Goal: Task Accomplishment & Management: Complete application form

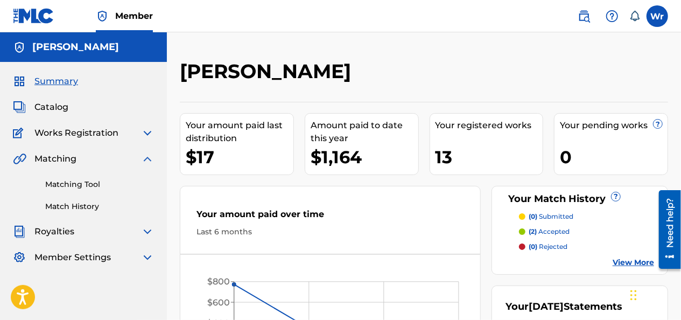
click at [320, 55] on div "willie ruff Your amount paid last distribution $17 Amount paid to date this yea…" at bounding box center [424, 217] width 514 height 370
click at [94, 186] on link "Matching Tool" at bounding box center [99, 184] width 109 height 11
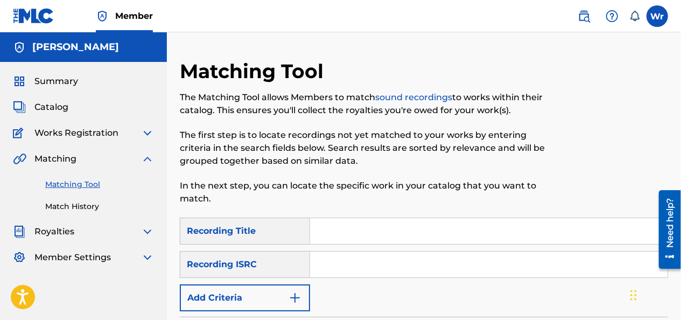
click at [341, 258] on input "Search Form" at bounding box center [488, 264] width 357 height 26
paste input "QZNMT2167734"
type input "QZNMT2167734"
drag, startPoint x: 680, startPoint y: 186, endPoint x: 676, endPoint y: 235, distance: 49.7
click at [676, 186] on main "Need help? Resource Center Help Get the help you need from our knowledge base N…" at bounding box center [665, 186] width 30 height 0
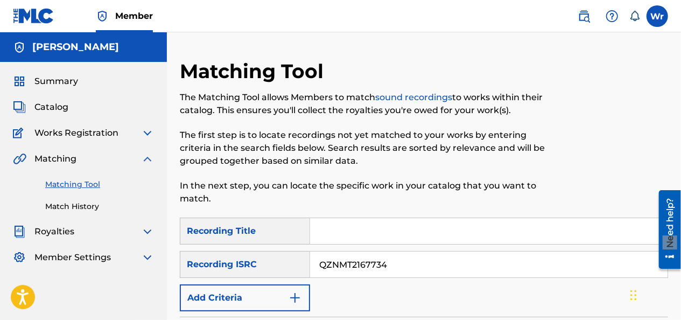
click at [538, 267] on input "QZNMT2167734" at bounding box center [488, 264] width 357 height 26
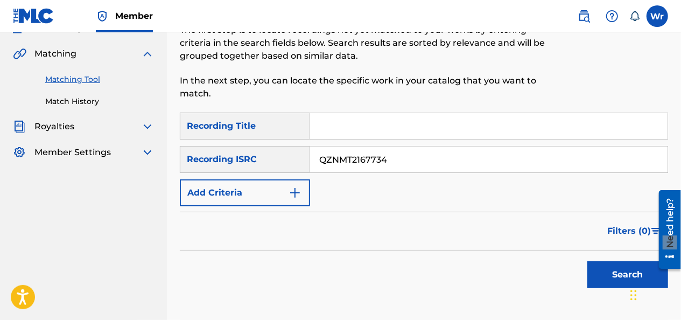
scroll to position [111, 0]
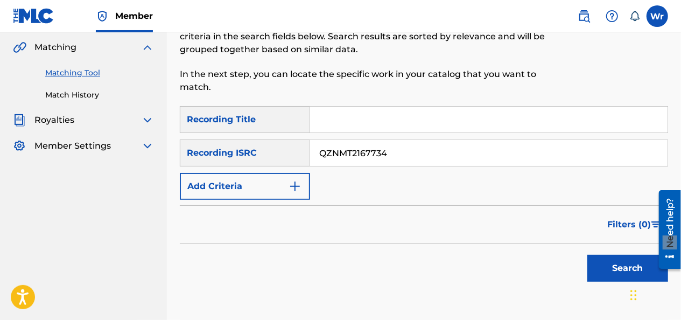
click at [589, 270] on button "Search" at bounding box center [627, 268] width 81 height 27
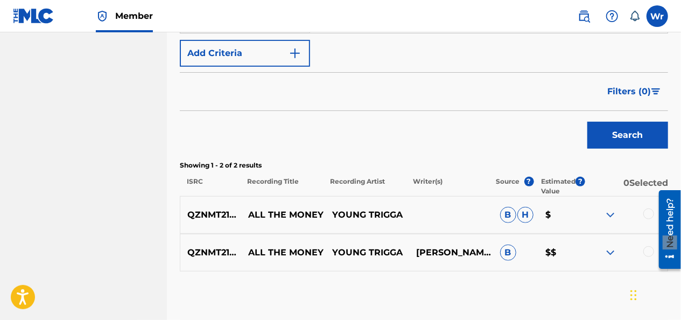
scroll to position [245, 0]
drag, startPoint x: 679, startPoint y: 139, endPoint x: 684, endPoint y: 95, distance: 44.4
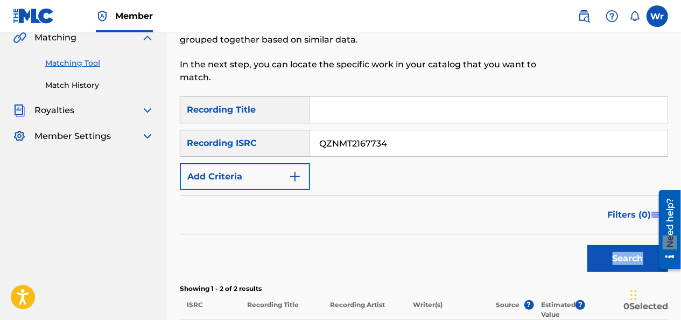
scroll to position [108, 0]
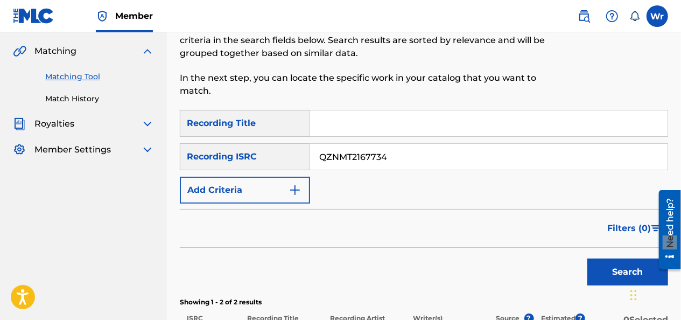
click at [139, 50] on div "Matching" at bounding box center [83, 51] width 141 height 13
click at [144, 50] on img at bounding box center [147, 51] width 13 height 13
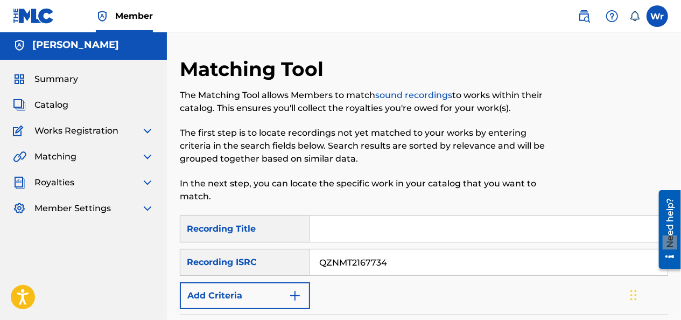
scroll to position [0, 0]
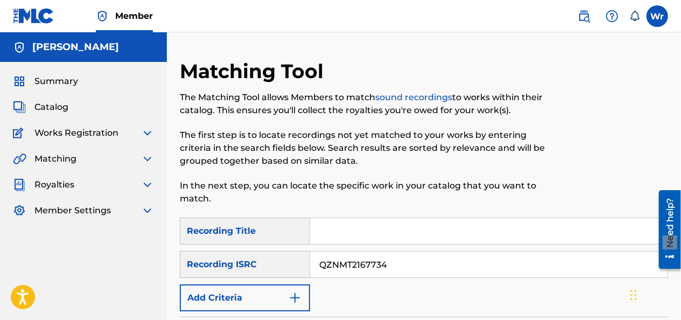
click at [62, 110] on span "Catalog" at bounding box center [51, 107] width 34 height 13
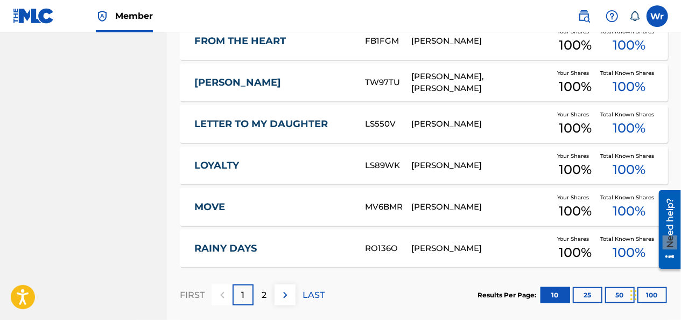
scroll to position [454, 0]
drag, startPoint x: 684, startPoint y: 166, endPoint x: 28, endPoint y: 1, distance: 676.9
click at [265, 288] on p "2" at bounding box center [264, 294] width 5 height 13
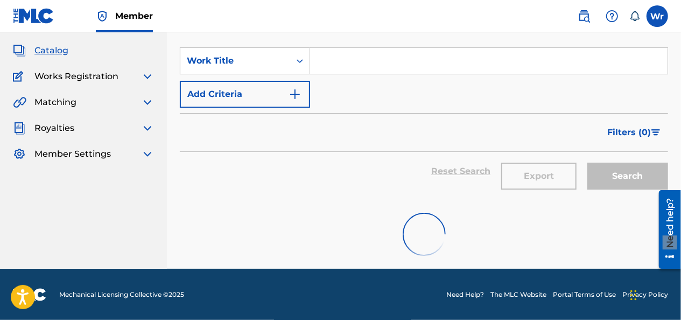
scroll to position [217, 0]
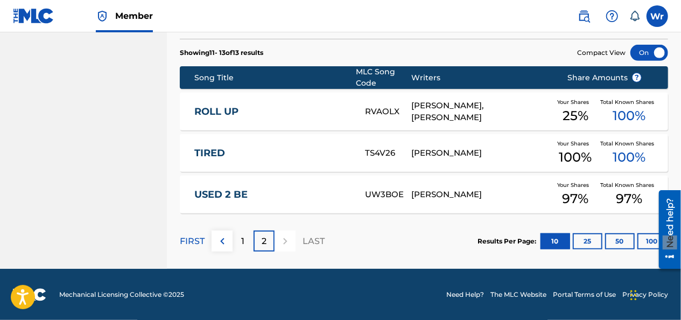
click at [282, 239] on div at bounding box center [285, 240] width 21 height 21
click at [285, 241] on div at bounding box center [285, 240] width 21 height 21
click at [227, 233] on button at bounding box center [222, 240] width 21 height 21
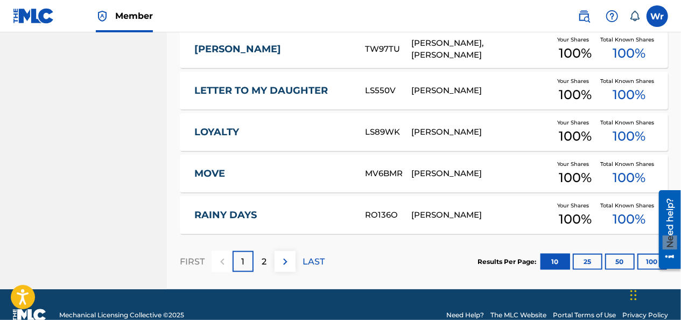
scroll to position [207, 0]
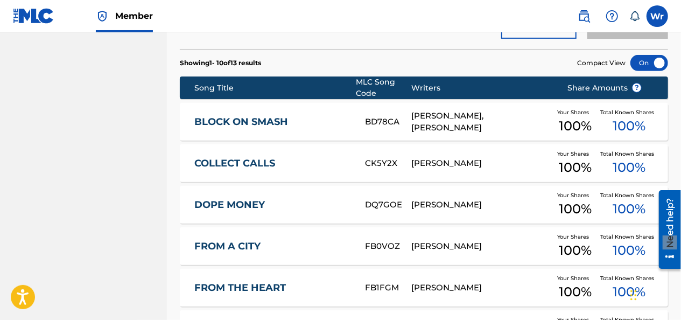
click at [24, 19] on img at bounding box center [33, 16] width 41 height 16
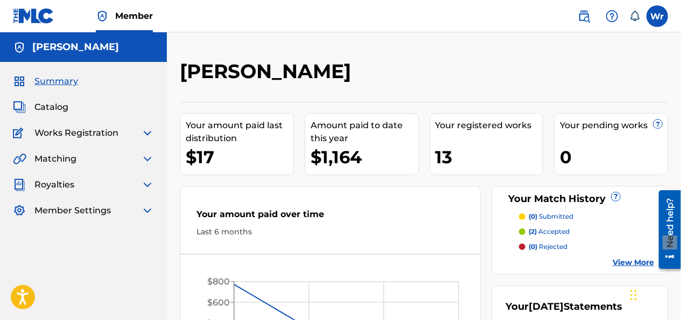
click at [57, 107] on span "Catalog" at bounding box center [51, 107] width 34 height 13
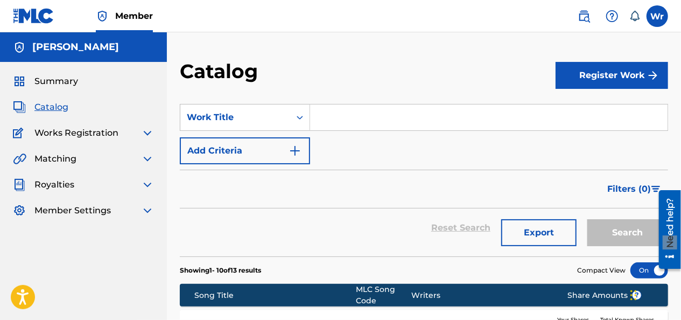
click at [40, 108] on span "Catalog" at bounding box center [51, 107] width 34 height 13
drag, startPoint x: 679, startPoint y: 85, endPoint x: 676, endPoint y: 99, distance: 14.5
click at [590, 68] on button "Register Work" at bounding box center [612, 75] width 113 height 27
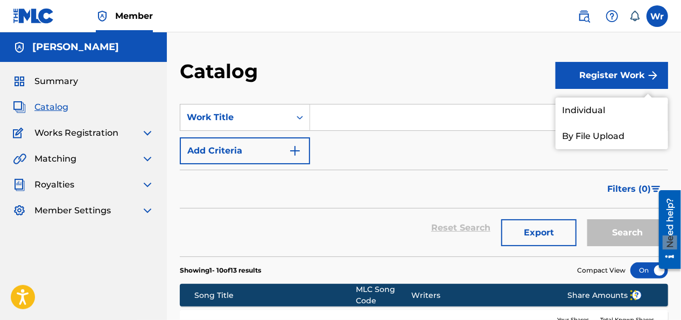
click at [495, 61] on div "Catalog" at bounding box center [368, 75] width 376 height 32
click at [69, 95] on div "Summary Catalog Works Registration Claiming Tool Individual Registration Tool B…" at bounding box center [83, 146] width 167 height 168
click at [43, 106] on span "Catalog" at bounding box center [51, 107] width 34 height 13
click at [599, 108] on link "Individual" at bounding box center [612, 110] width 113 height 26
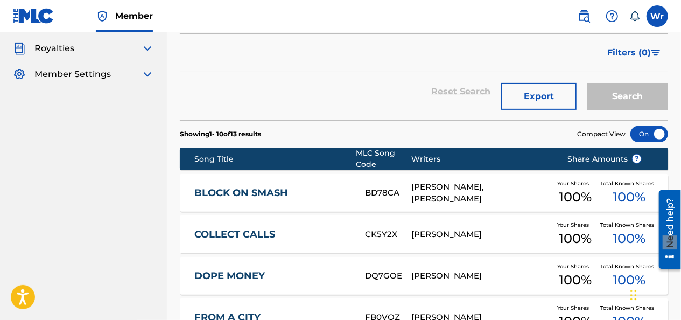
scroll to position [118, 0]
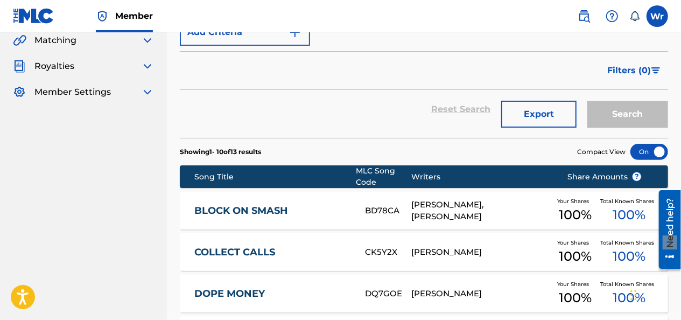
click at [36, 12] on img at bounding box center [33, 16] width 41 height 16
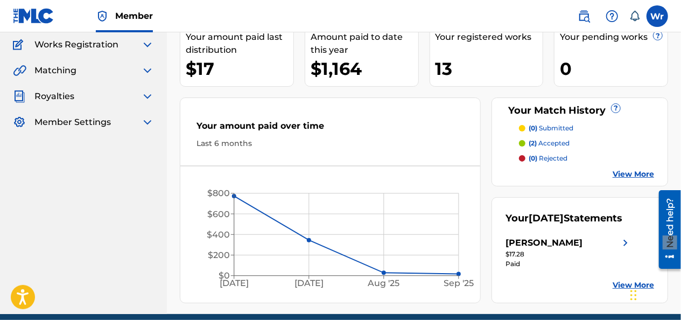
scroll to position [60, 0]
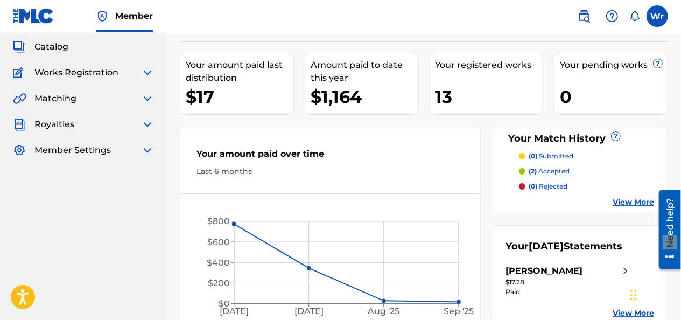
click at [63, 44] on span "Catalog" at bounding box center [51, 46] width 34 height 13
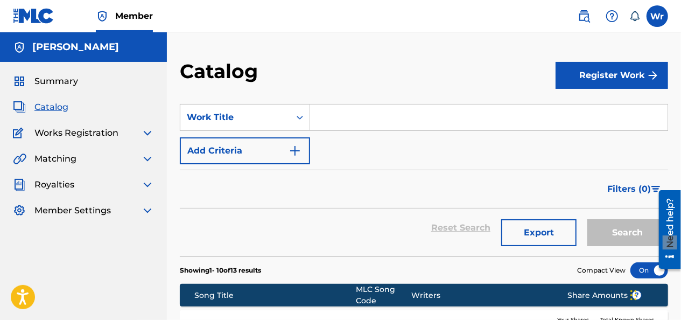
click at [369, 93] on section "SearchWithCriteriaf46e9267-c1be-4165-9c30-57742a9171c8 Work Title Add Criteria …" at bounding box center [424, 173] width 488 height 165
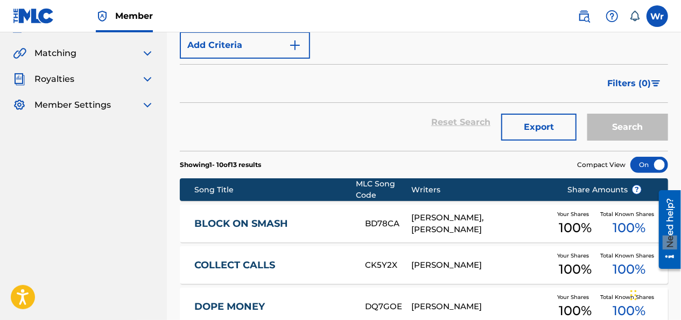
scroll to position [108, 0]
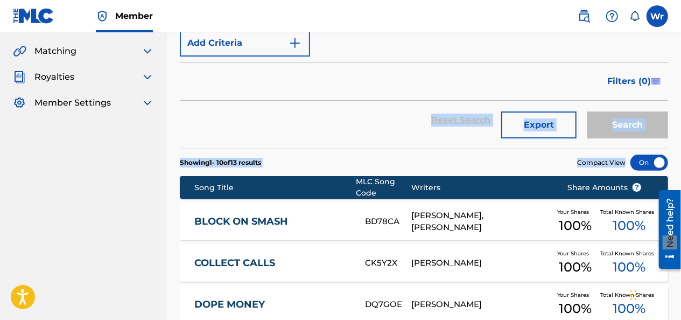
drag, startPoint x: 680, startPoint y: 76, endPoint x: 665, endPoint y: 153, distance: 78.4
click at [665, 153] on div "Catalog Register Work SearchWithCriteriaf46e9267-c1be-4165-9c30-57742a9171c8 Wo…" at bounding box center [424, 310] width 514 height 717
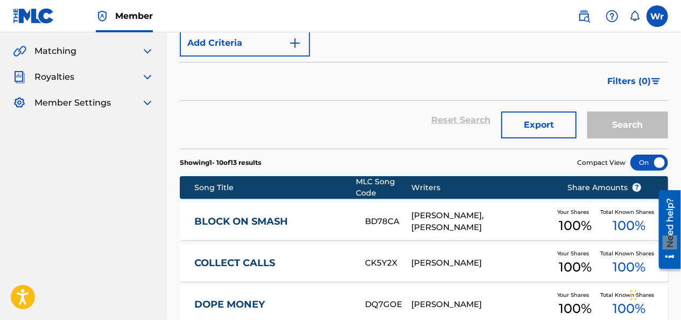
click at [483, 78] on div "Filters ( 0 )" at bounding box center [424, 81] width 488 height 39
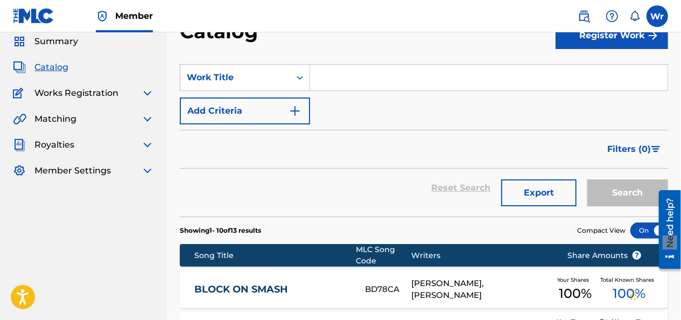
scroll to position [24, 0]
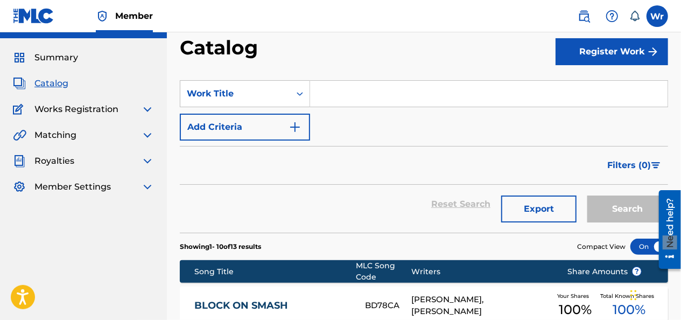
click at [104, 116] on div "Summary Catalog Works Registration Claiming Tool Individual Registration Tool B…" at bounding box center [83, 122] width 167 height 168
click at [97, 104] on span "Works Registration" at bounding box center [76, 109] width 84 height 13
click at [141, 104] on img at bounding box center [147, 109] width 13 height 13
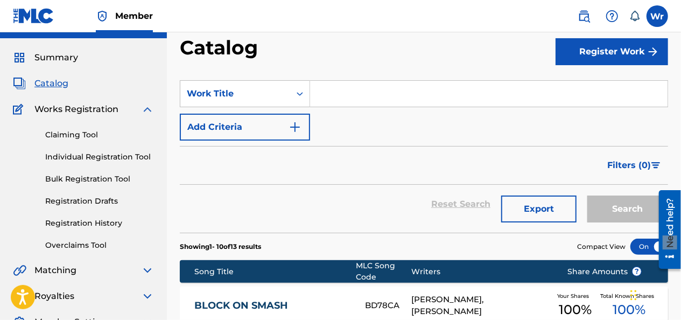
click at [145, 271] on img at bounding box center [147, 270] width 13 height 13
click at [146, 114] on img at bounding box center [147, 109] width 13 height 13
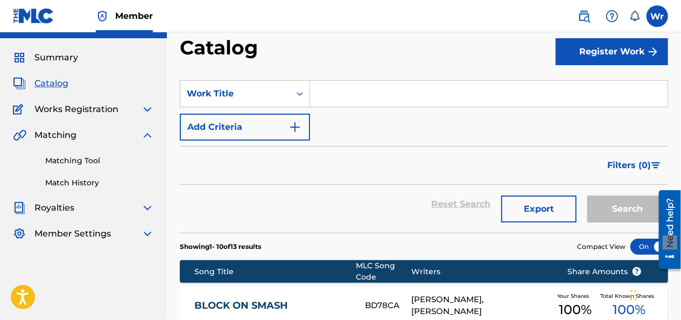
click at [87, 184] on link "Match History" at bounding box center [99, 182] width 109 height 11
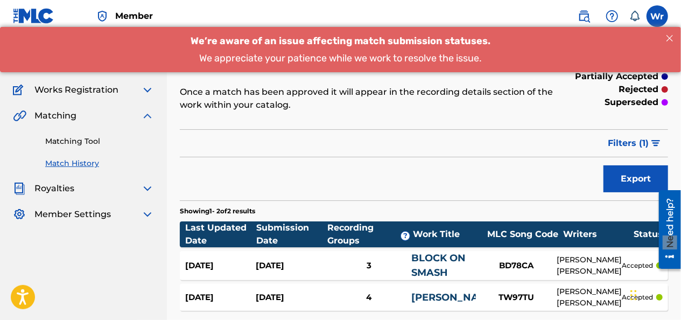
scroll to position [65, 0]
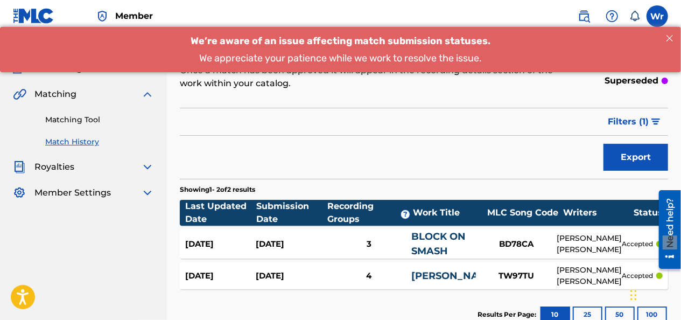
click at [297, 205] on div "Submission Date" at bounding box center [291, 213] width 71 height 26
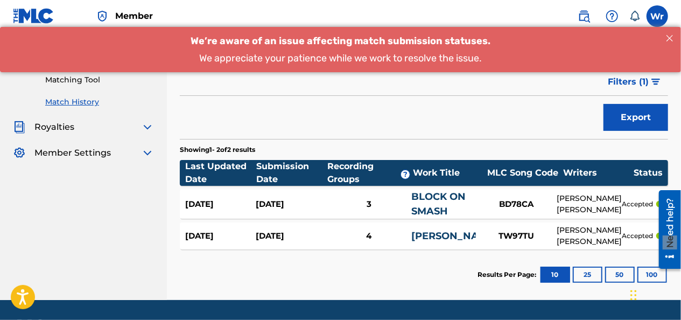
scroll to position [108, 0]
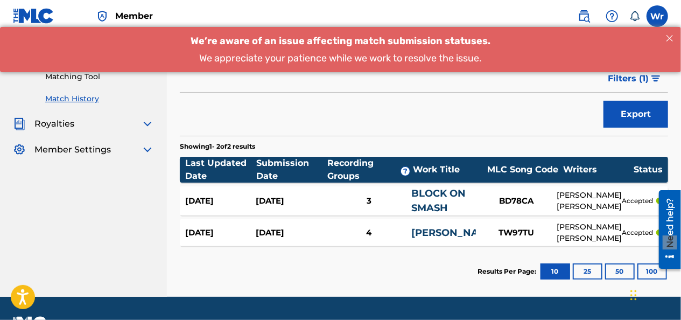
click at [297, 205] on div "Mar 31, 2025" at bounding box center [291, 201] width 71 height 12
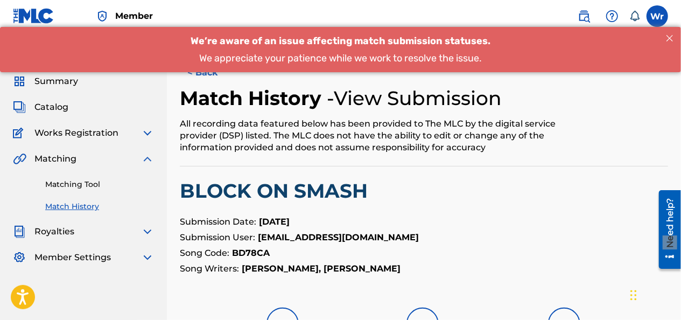
click at [197, 69] on div "We’re aware of an issue affecting match submission statuses. We appreciate your…" at bounding box center [340, 49] width 681 height 46
click at [188, 73] on button "< Back" at bounding box center [212, 72] width 65 height 27
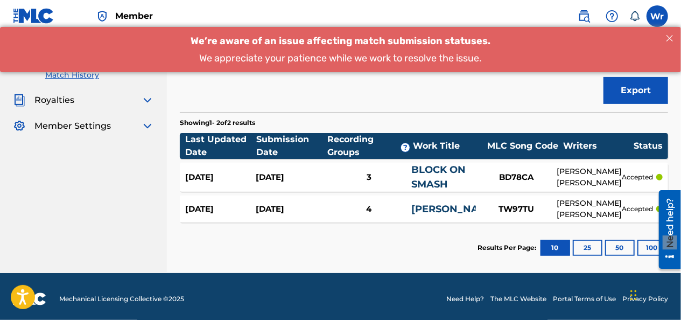
scroll to position [131, 0]
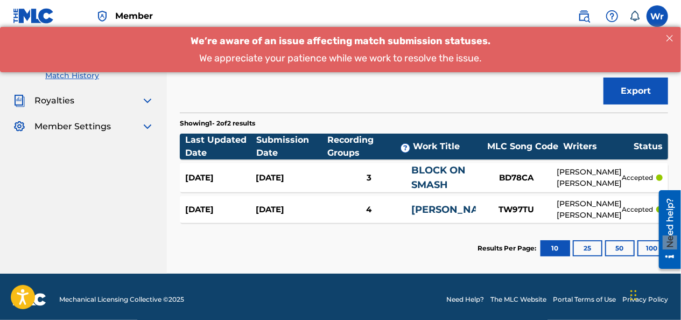
click at [589, 245] on button "25" at bounding box center [588, 248] width 30 height 16
click at [622, 247] on button "50" at bounding box center [620, 248] width 30 height 16
click at [649, 243] on button "100" at bounding box center [652, 248] width 30 height 16
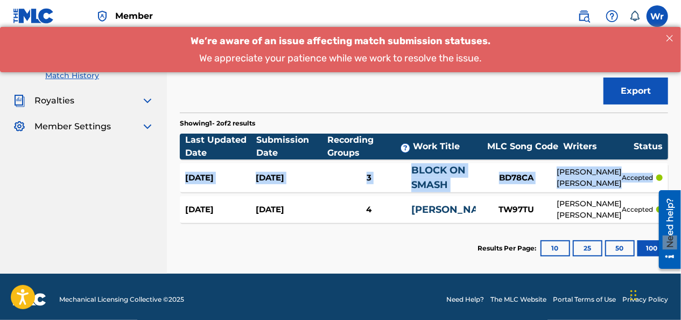
drag, startPoint x: 680, startPoint y: 153, endPoint x: 684, endPoint y: 171, distance: 18.2
click at [680, 171] on html "Accessibility Screen-Reader Guide, Feedback, and Issue Reporting | New window C…" at bounding box center [340, 29] width 681 height 320
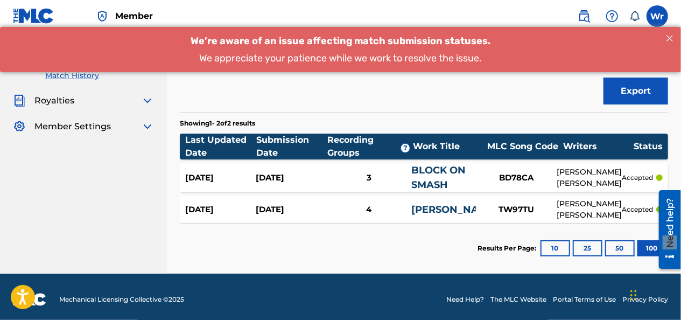
click at [455, 124] on section "Showing 1 - 2 of 2 results" at bounding box center [424, 121] width 488 height 16
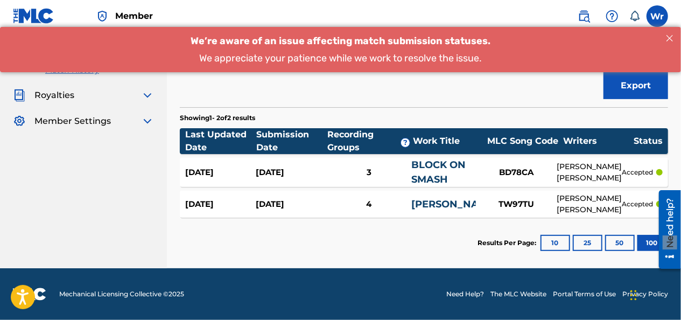
scroll to position [138, 0]
click at [588, 238] on button "25" at bounding box center [588, 243] width 30 height 16
click at [561, 239] on button "10" at bounding box center [555, 243] width 30 height 16
click at [585, 237] on button "25" at bounding box center [588, 243] width 30 height 16
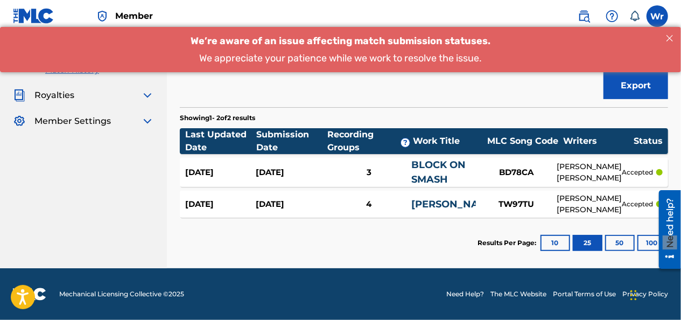
click at [553, 241] on button "10" at bounding box center [555, 243] width 30 height 16
click at [595, 244] on button "25" at bounding box center [588, 243] width 30 height 16
click at [608, 241] on button "50" at bounding box center [620, 243] width 30 height 16
click at [647, 243] on button "100" at bounding box center [652, 243] width 30 height 16
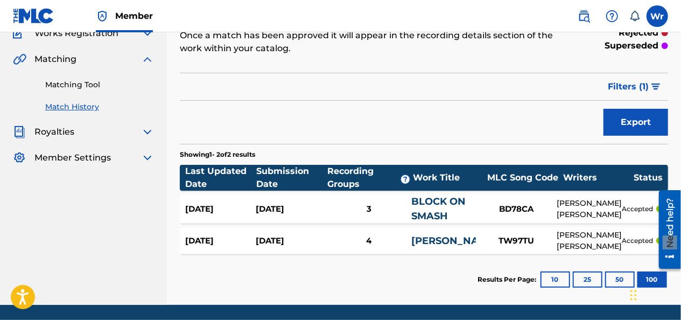
scroll to position [100, 0]
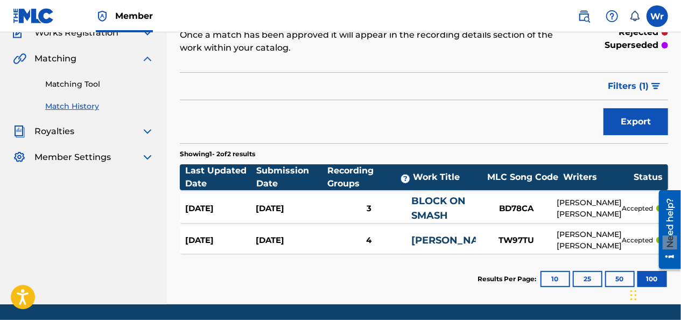
click at [557, 281] on button "10" at bounding box center [555, 279] width 30 height 16
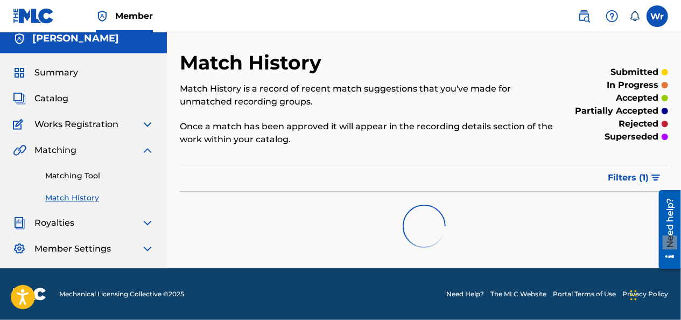
scroll to position [9, 0]
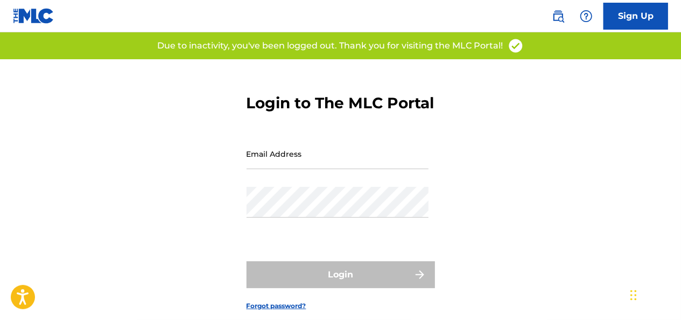
type input "[EMAIL_ADDRESS][DOMAIN_NAME]"
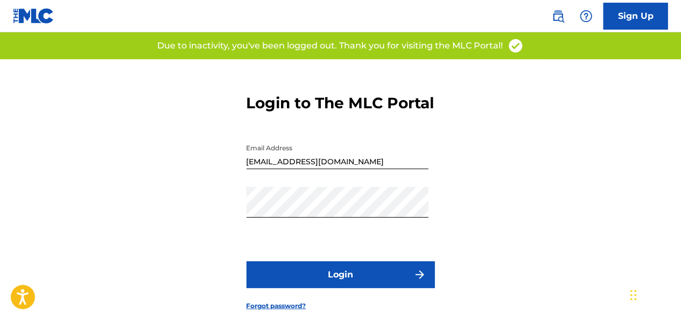
click at [340, 287] on div "Login" at bounding box center [341, 274] width 188 height 27
click at [342, 288] on button "Login" at bounding box center [341, 274] width 188 height 27
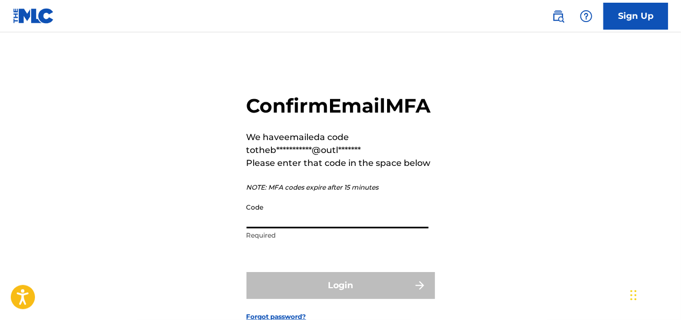
click at [308, 228] on input "Code" at bounding box center [338, 213] width 182 height 31
click at [342, 228] on input "Code" at bounding box center [338, 213] width 182 height 31
paste input "656064"
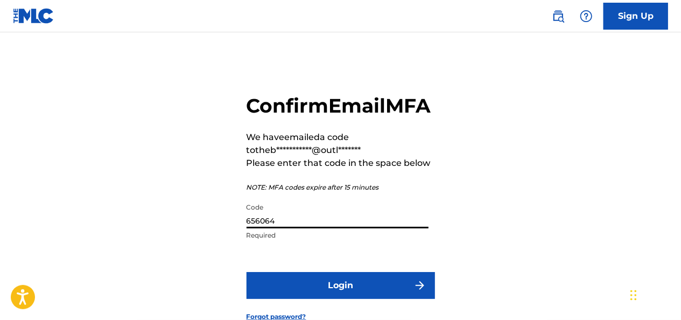
type input "656064"
click at [346, 299] on button "Login" at bounding box center [341, 285] width 188 height 27
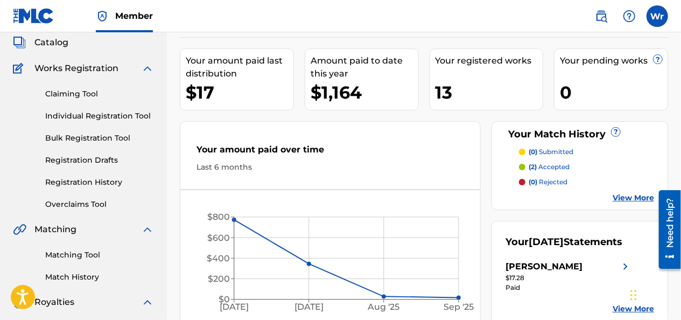
scroll to position [86, 0]
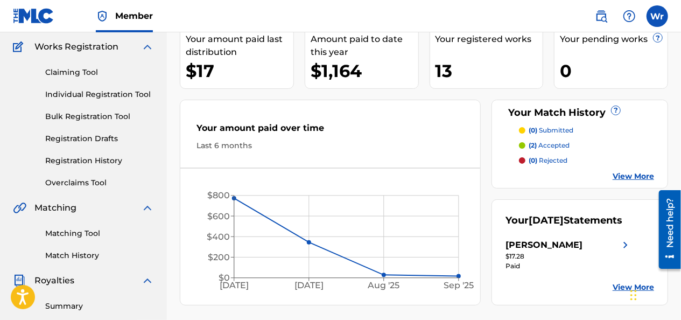
click at [70, 237] on link "Matching Tool" at bounding box center [99, 233] width 109 height 11
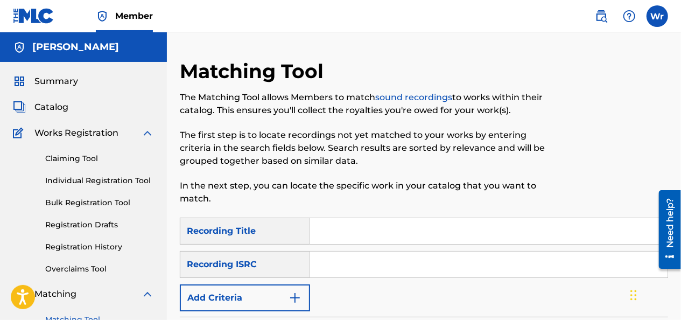
click at [325, 262] on input "Search Form" at bounding box center [488, 264] width 357 height 26
paste input "QZNMT2167737"
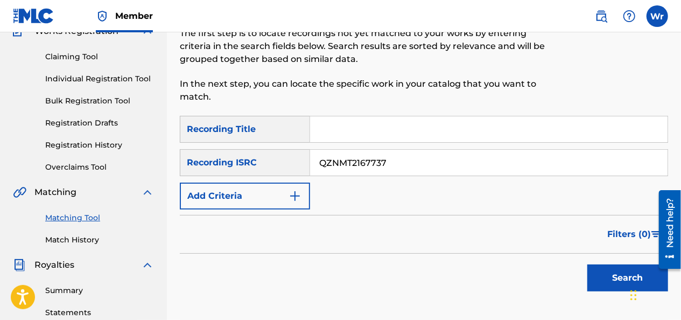
scroll to position [102, 0]
type input "QZNMT2167737"
click at [607, 283] on button "Search" at bounding box center [627, 277] width 81 height 27
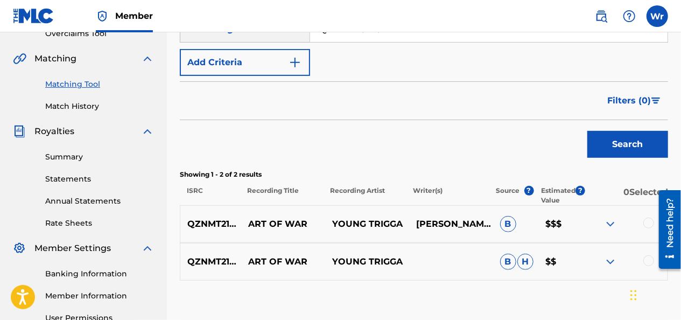
scroll to position [236, 0]
click at [614, 222] on img at bounding box center [610, 223] width 13 height 13
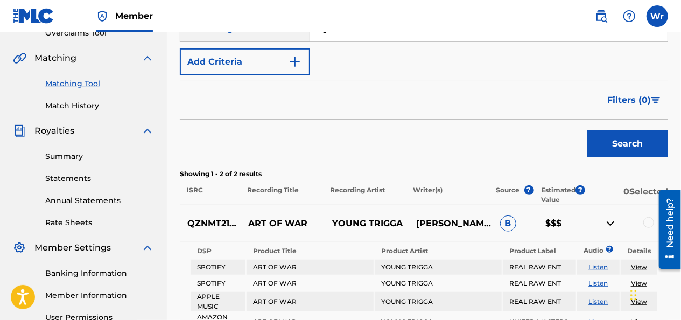
click at [614, 222] on img at bounding box center [610, 223] width 13 height 13
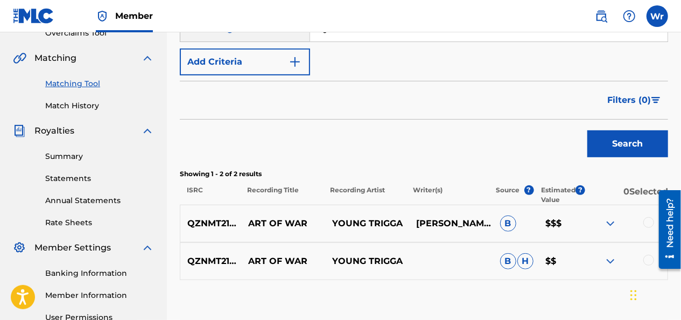
click at [604, 217] on div at bounding box center [626, 223] width 84 height 13
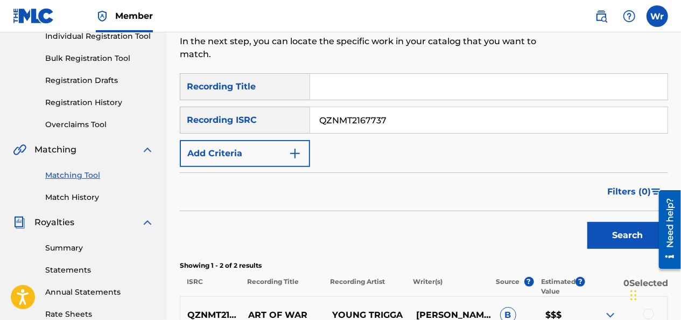
scroll to position [122, 0]
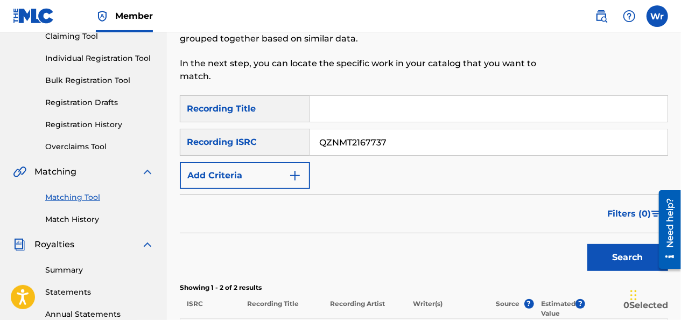
drag, startPoint x: 397, startPoint y: 131, endPoint x: 293, endPoint y: 148, distance: 105.8
click at [293, 148] on div "SearchWithCriteriae9d7b8ce-8935-47dc-9e0d-b5001a2707a0 Recording ISRC QZNMT2167…" at bounding box center [424, 142] width 488 height 27
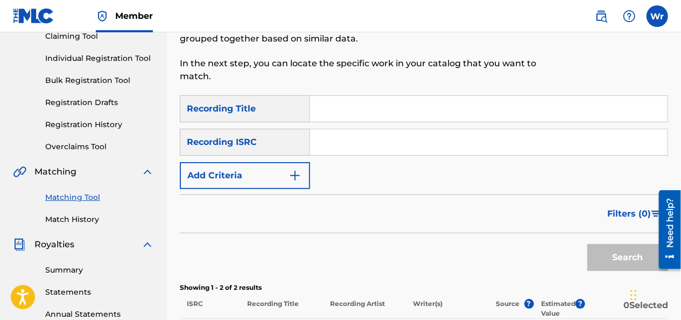
paste input "QZNMT2167742"
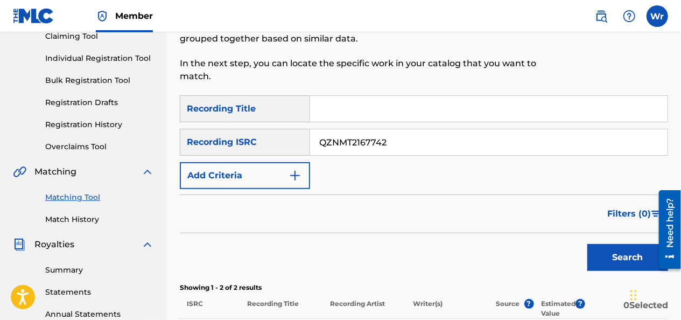
type input "QZNMT2167742"
click at [592, 252] on button "Search" at bounding box center [627, 257] width 81 height 27
click at [620, 252] on button "Search" at bounding box center [627, 257] width 81 height 27
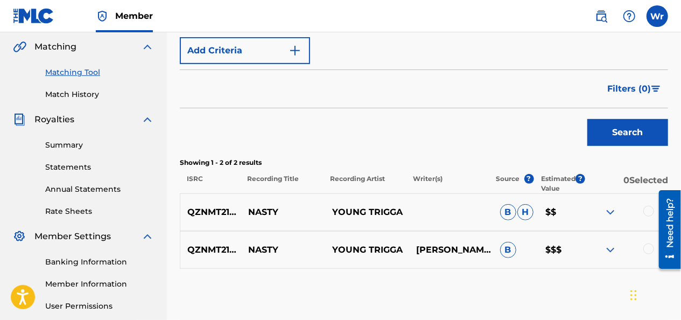
scroll to position [249, 0]
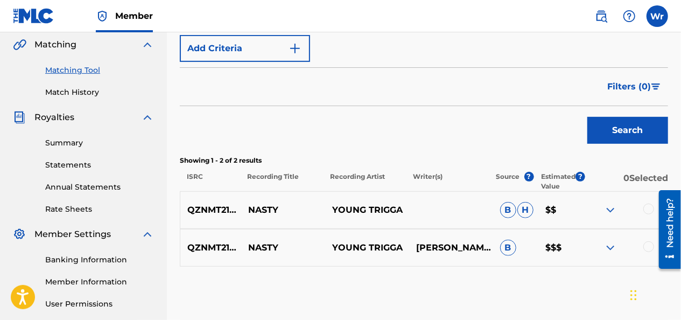
click at [143, 44] on img at bounding box center [147, 44] width 13 height 13
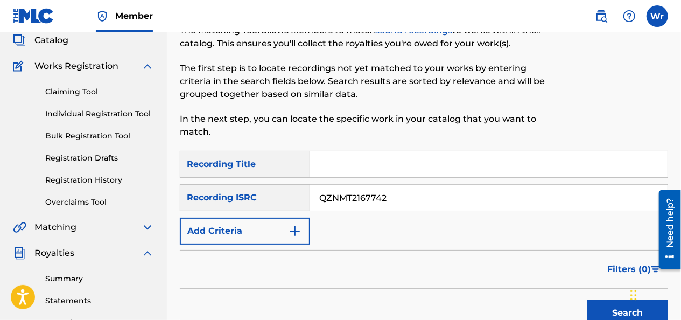
scroll to position [65, 0]
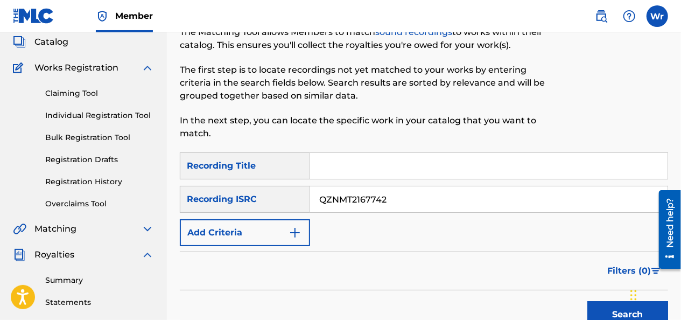
click at [97, 120] on link "Individual Registration Tool" at bounding box center [99, 115] width 109 height 11
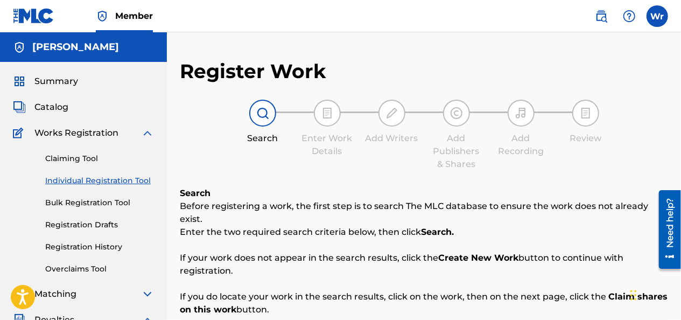
click at [220, 69] on h2 "Register Work" at bounding box center [253, 71] width 146 height 24
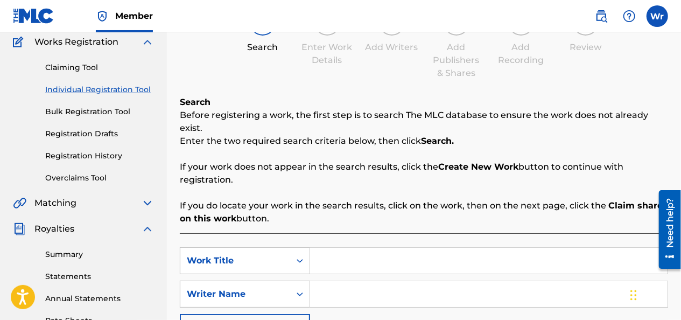
scroll to position [86, 0]
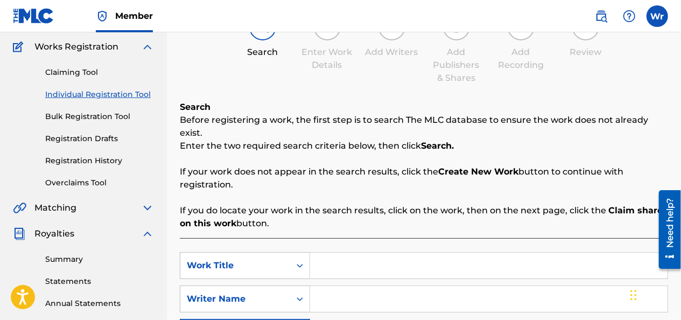
click at [321, 42] on div "Enter Work Details" at bounding box center [327, 42] width 54 height 58
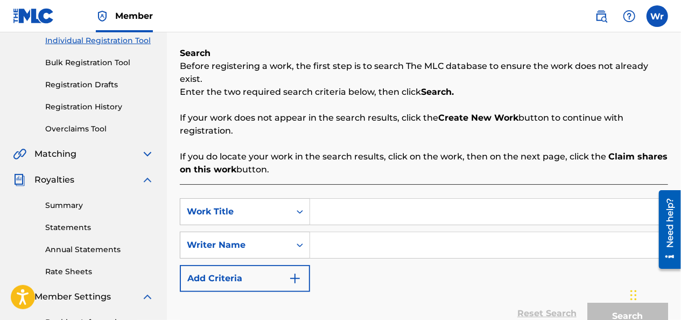
scroll to position [142, 0]
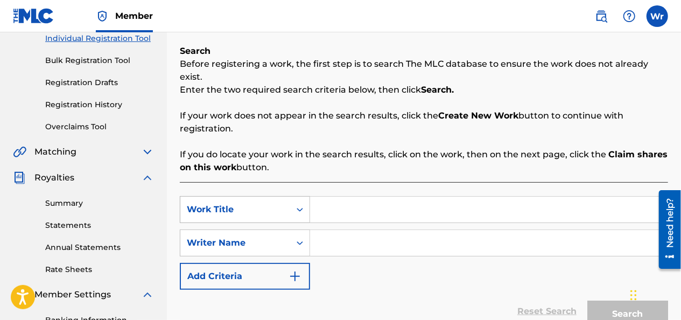
click at [299, 204] on icon "Search Form" at bounding box center [299, 209] width 11 height 11
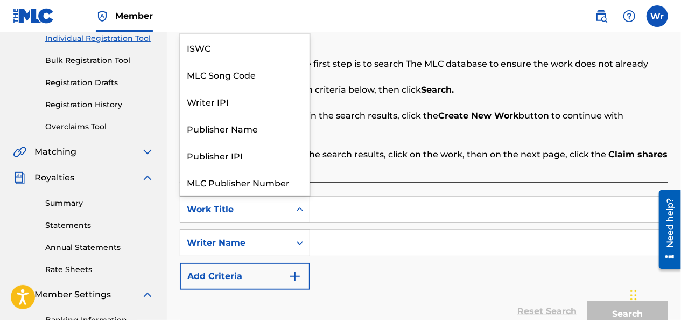
scroll to position [27, 0]
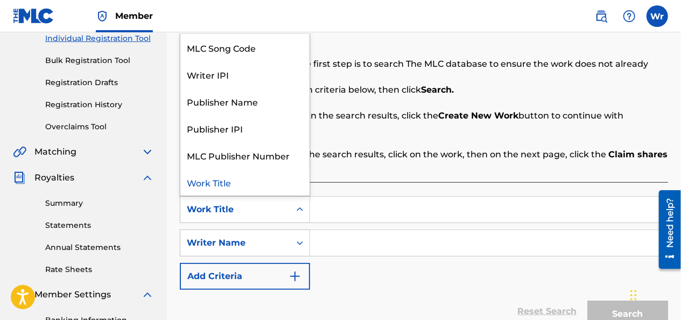
click at [220, 171] on div "Work Title" at bounding box center [244, 181] width 129 height 27
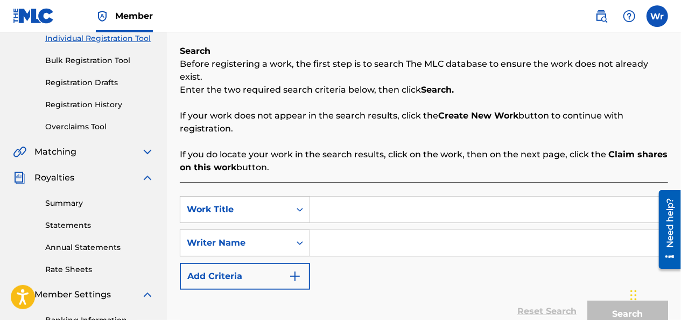
click at [350, 199] on input "Search Form" at bounding box center [488, 209] width 357 height 26
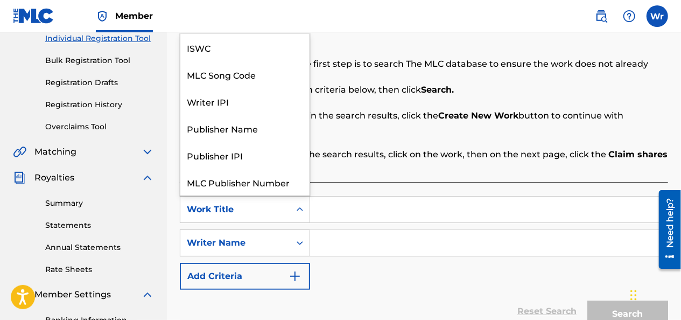
click at [304, 204] on icon "Search Form" at bounding box center [299, 209] width 11 height 11
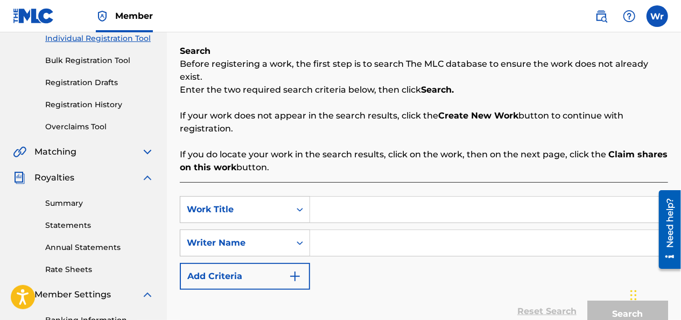
click at [360, 200] on input "Search Form" at bounding box center [488, 209] width 357 height 26
type input "ART OF WAR"
click at [336, 238] on input "Search Form" at bounding box center [488, 243] width 357 height 26
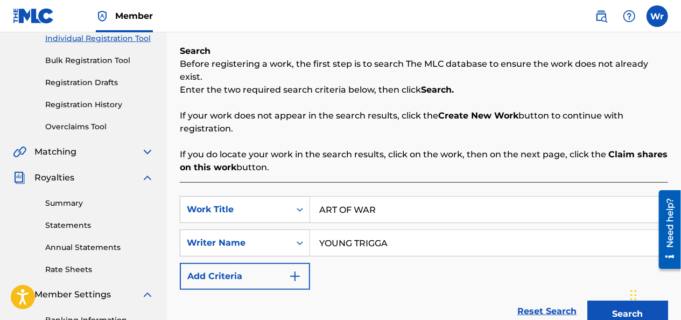
type input "YOUNG TRIGGA"
drag, startPoint x: 680, startPoint y: 145, endPoint x: 676, endPoint y: 164, distance: 18.9
click at [676, 164] on div "Register Work Search Enter Work Details Add Writers Add Publishers & Shares Add…" at bounding box center [424, 172] width 514 height 510
click at [628, 157] on p "If you do locate your work in the search results, click on the work, then on th…" at bounding box center [424, 161] width 488 height 26
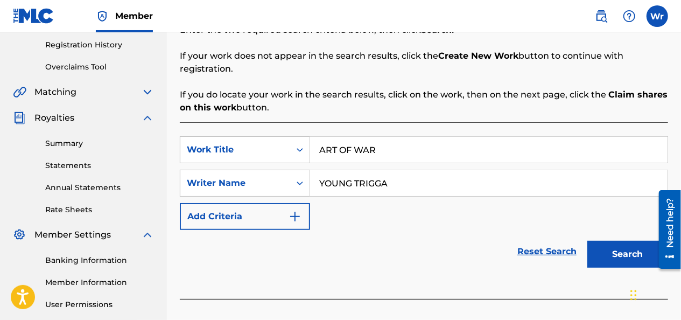
scroll to position [203, 0]
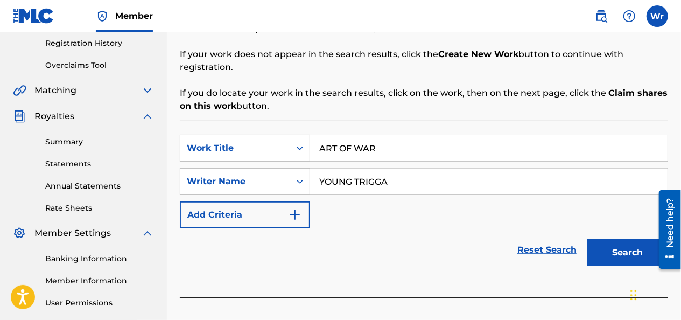
click at [296, 208] on img "Search Form" at bounding box center [295, 214] width 13 height 13
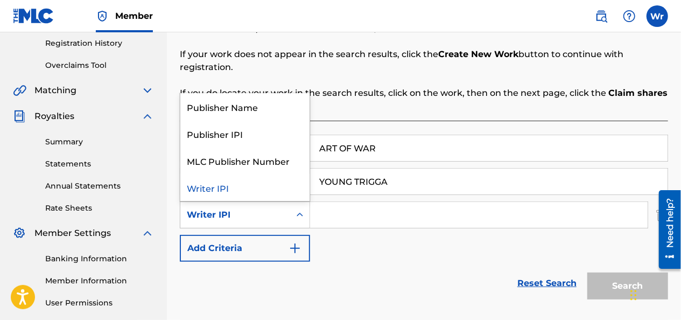
click at [298, 209] on icon "Search Form" at bounding box center [299, 214] width 11 height 11
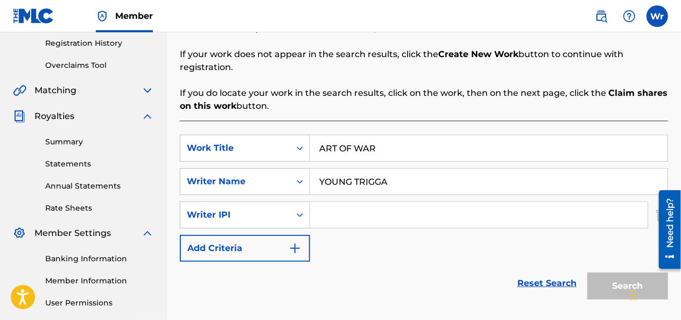
click at [299, 209] on icon "Search Form" at bounding box center [299, 214] width 11 height 11
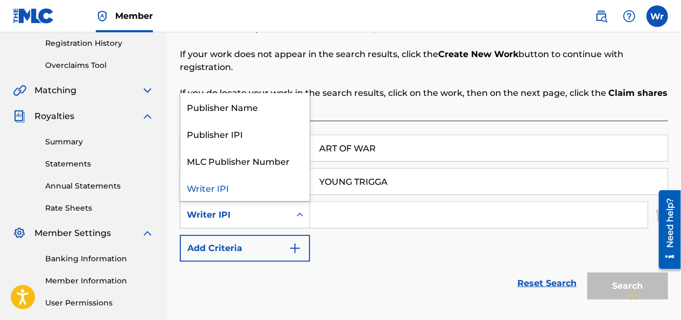
click at [297, 209] on icon "Search Form" at bounding box center [299, 214] width 11 height 11
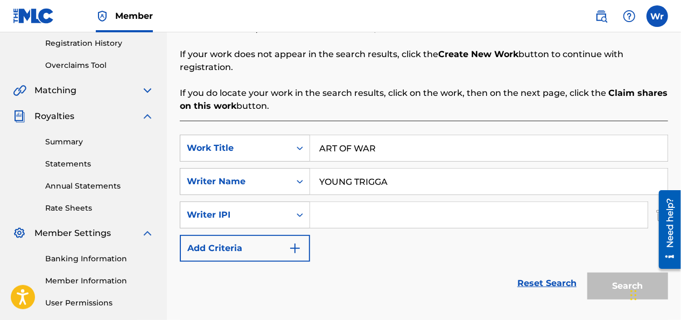
click at [297, 209] on icon "Search Form" at bounding box center [299, 214] width 11 height 11
click at [327, 202] on input "Search Form" at bounding box center [479, 215] width 338 height 26
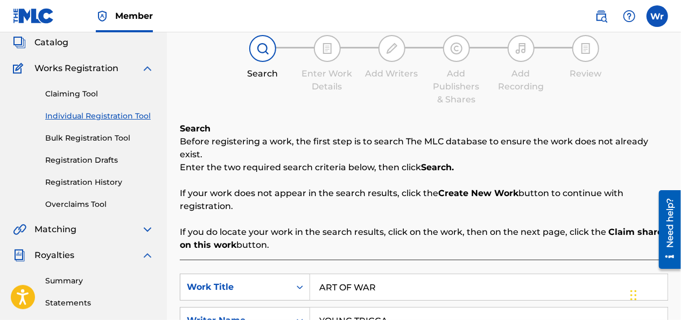
scroll to position [63, 0]
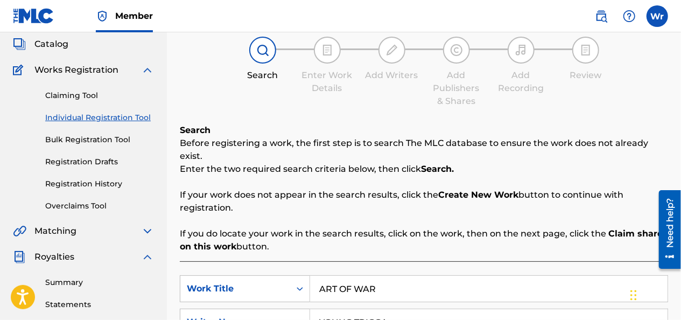
click at [44, 16] on img at bounding box center [33, 16] width 41 height 16
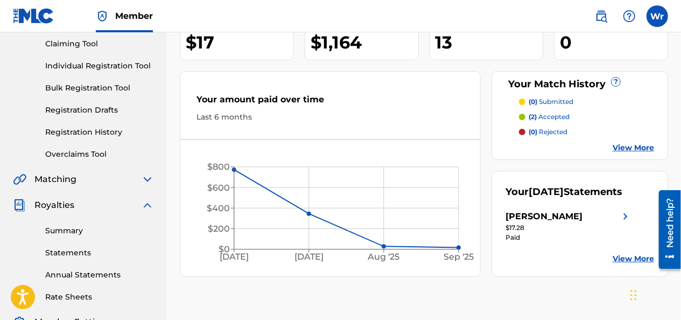
scroll to position [114, 0]
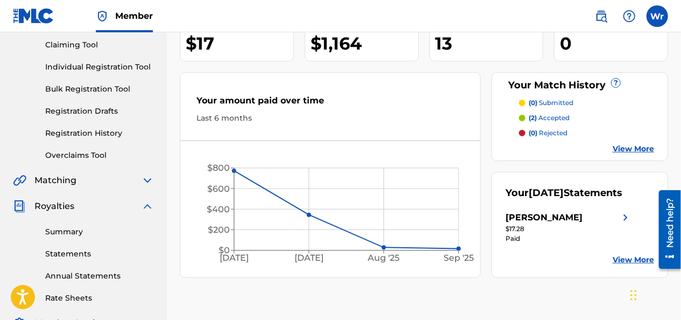
click at [156, 185] on div "Summary Catalog Works Registration Claiming Tool Individual Registration Tool B…" at bounding box center [83, 201] width 167 height 507
click at [114, 69] on link "Individual Registration Tool" at bounding box center [99, 66] width 109 height 11
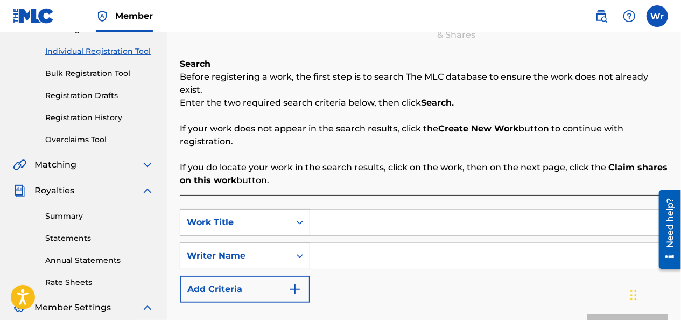
scroll to position [134, 0]
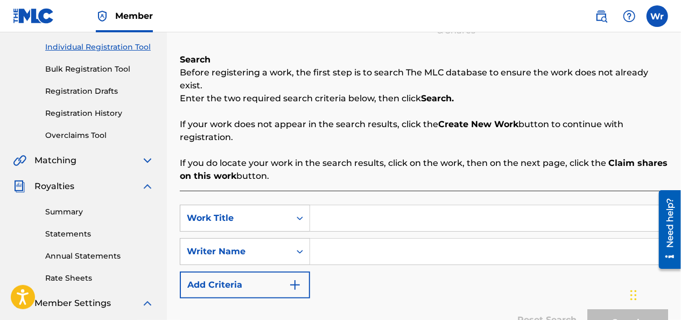
drag, startPoint x: 683, startPoint y: 126, endPoint x: 23, endPoint y: 1, distance: 671.7
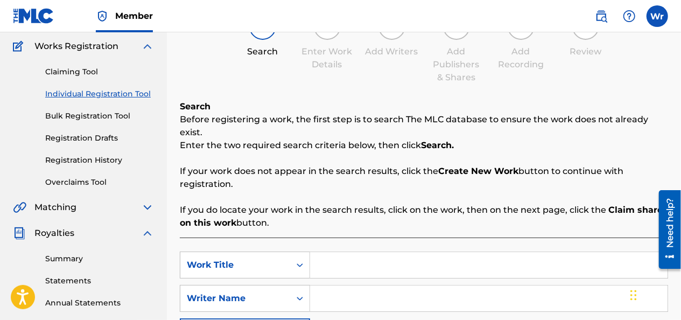
scroll to position [69, 0]
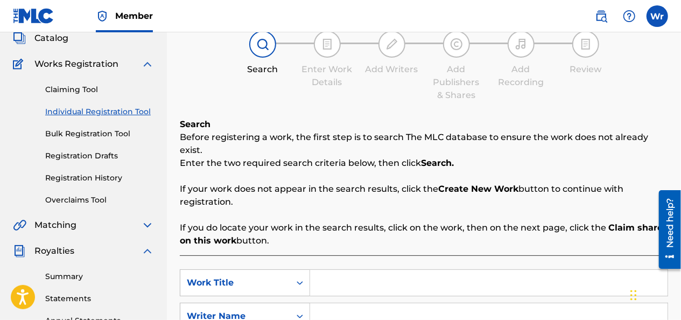
click at [61, 84] on link "Claiming Tool" at bounding box center [99, 89] width 109 height 11
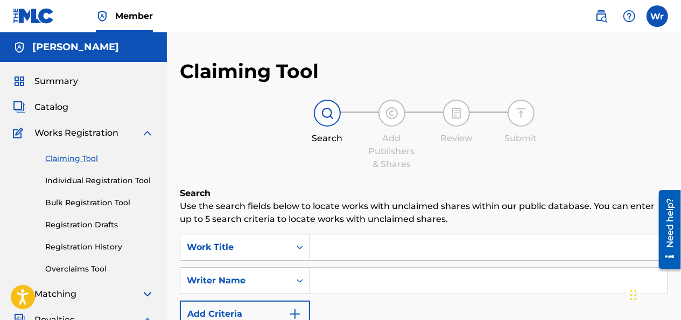
click at [61, 181] on link "Individual Registration Tool" at bounding box center [99, 180] width 109 height 11
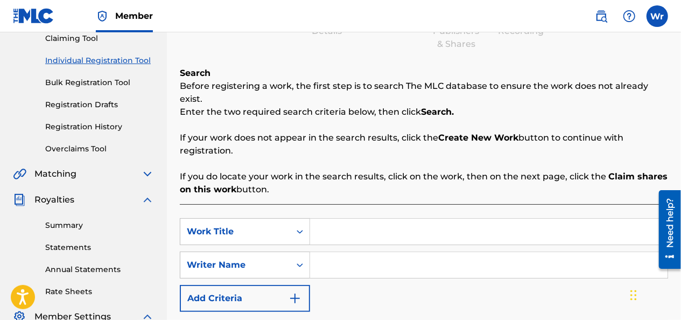
scroll to position [121, 0]
